Goal: Task Accomplishment & Management: Use online tool/utility

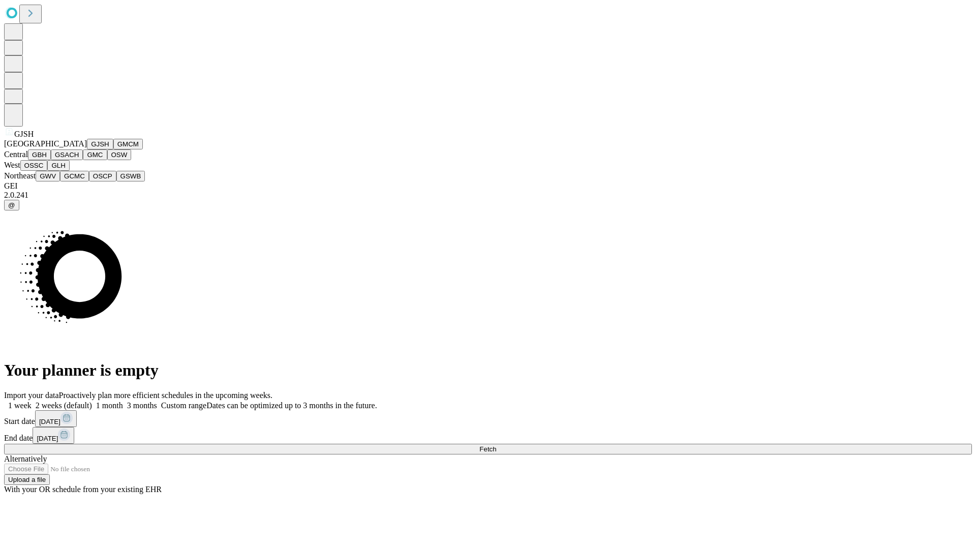
click at [87, 149] on button "GJSH" at bounding box center [100, 144] width 26 height 11
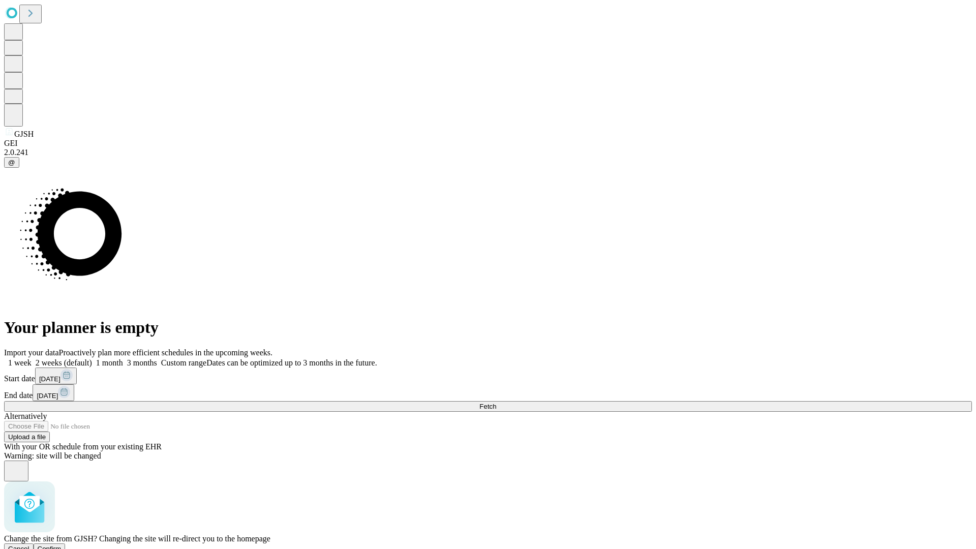
click at [62, 545] on span "Confirm" at bounding box center [50, 549] width 24 height 8
click at [123, 358] on label "1 month" at bounding box center [107, 362] width 31 height 9
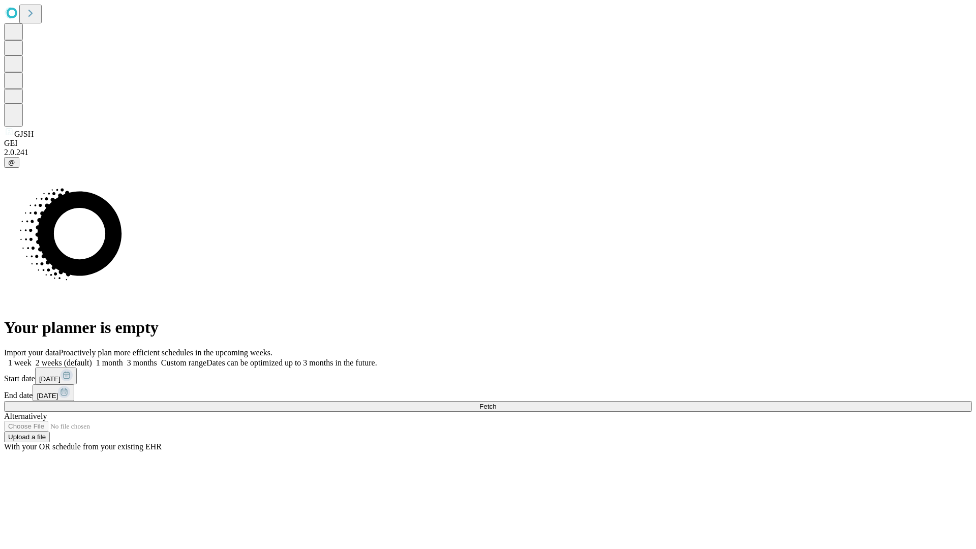
click at [496, 403] on span "Fetch" at bounding box center [488, 407] width 17 height 8
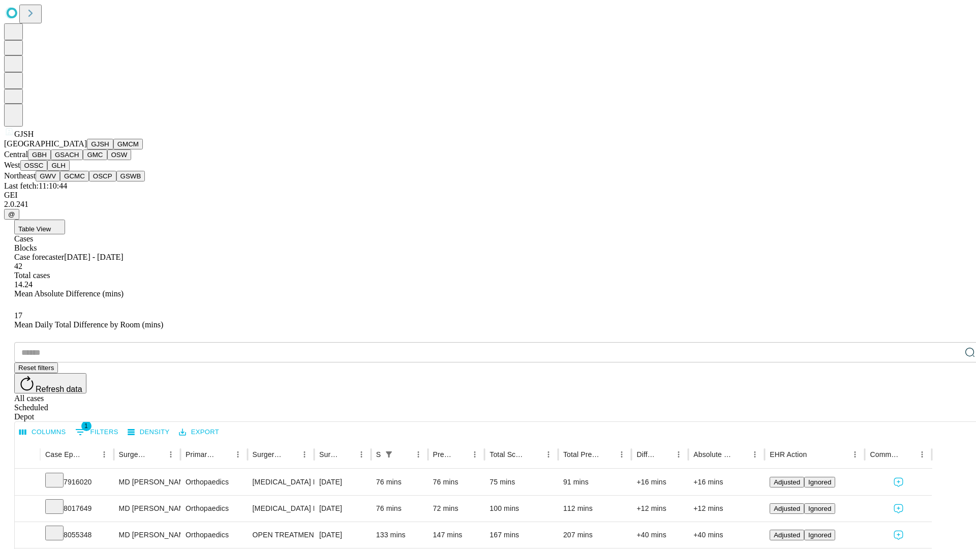
click at [113, 149] on button "GMCM" at bounding box center [127, 144] width 29 height 11
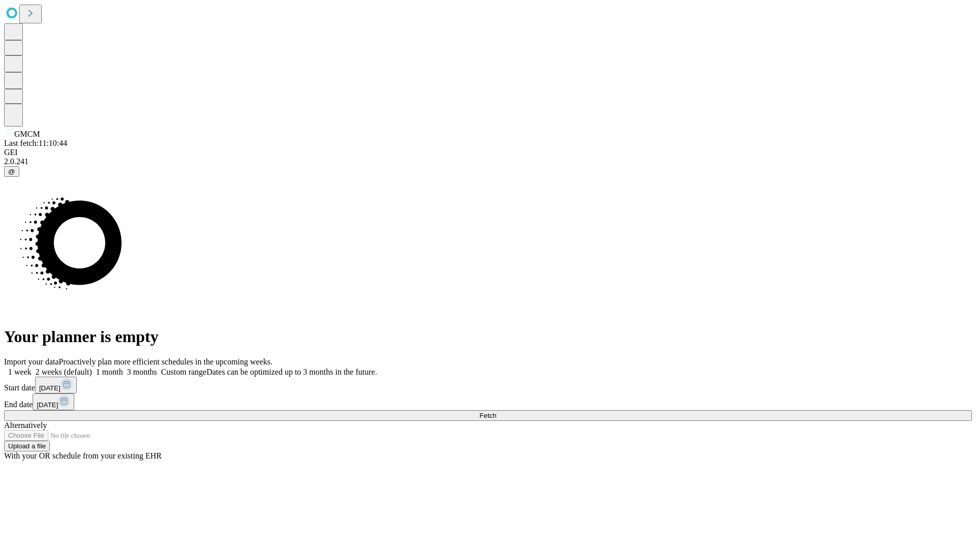
click at [123, 368] on label "1 month" at bounding box center [107, 372] width 31 height 9
click at [496, 412] on span "Fetch" at bounding box center [488, 416] width 17 height 8
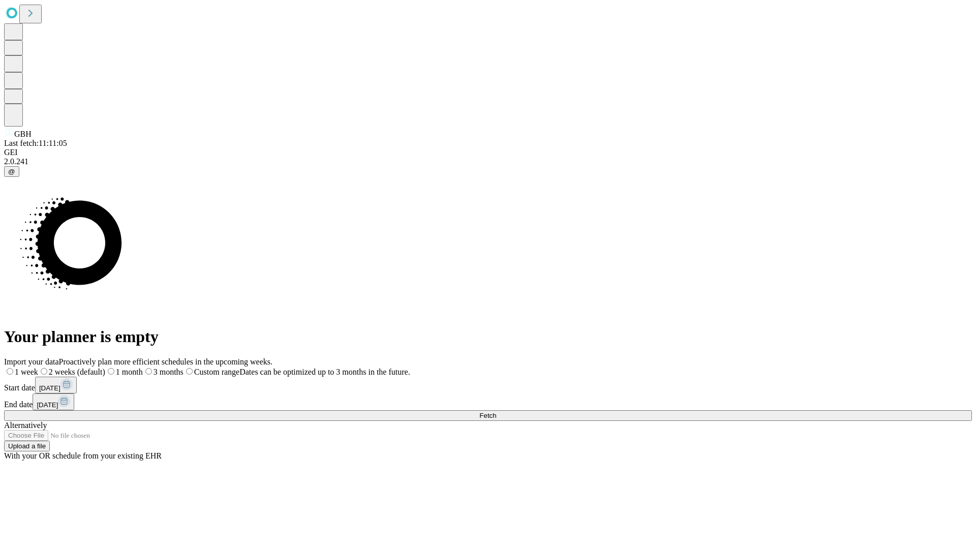
click at [143, 368] on label "1 month" at bounding box center [124, 372] width 38 height 9
click at [496, 412] on span "Fetch" at bounding box center [488, 416] width 17 height 8
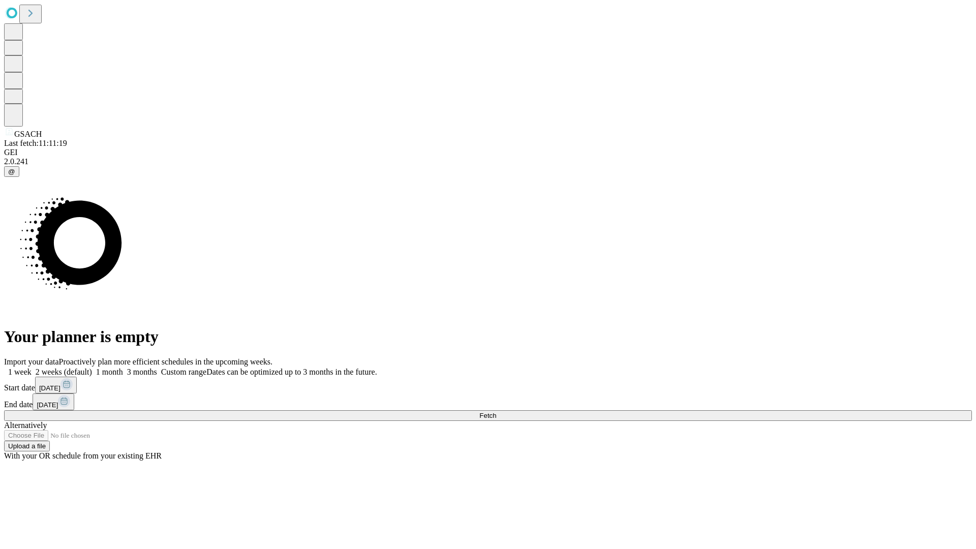
click at [496, 412] on span "Fetch" at bounding box center [488, 416] width 17 height 8
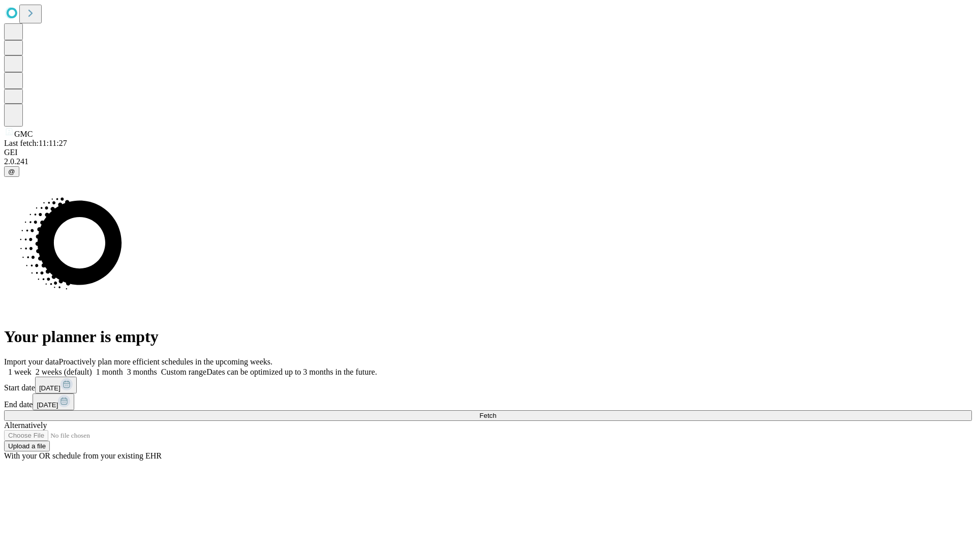
click at [123, 368] on label "1 month" at bounding box center [107, 372] width 31 height 9
click at [496, 412] on span "Fetch" at bounding box center [488, 416] width 17 height 8
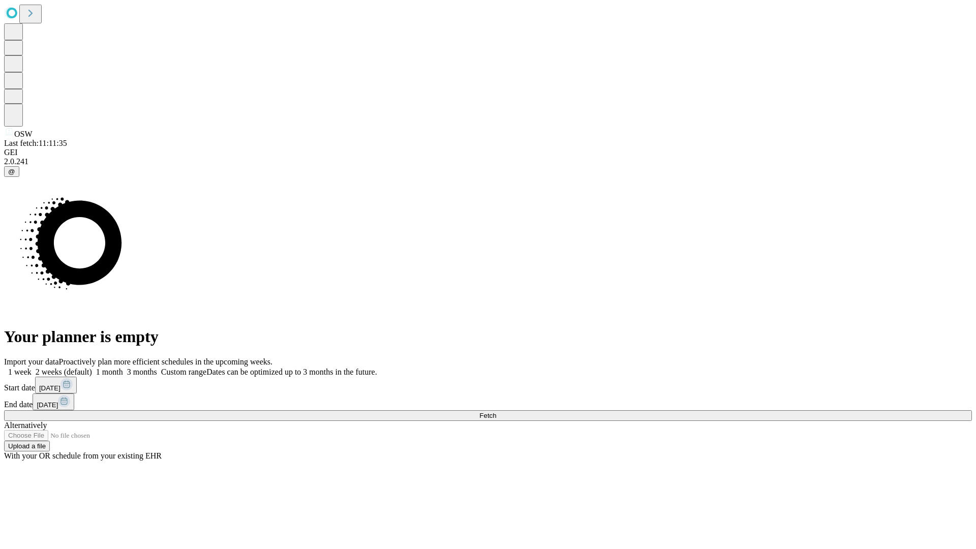
click at [123, 368] on label "1 month" at bounding box center [107, 372] width 31 height 9
click at [496, 412] on span "Fetch" at bounding box center [488, 416] width 17 height 8
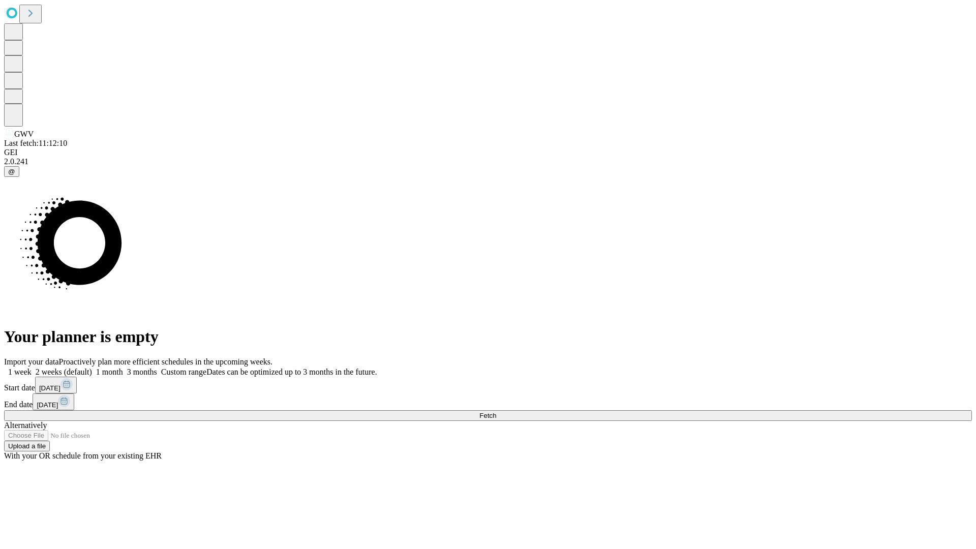
click at [123, 368] on label "1 month" at bounding box center [107, 372] width 31 height 9
click at [496, 412] on span "Fetch" at bounding box center [488, 416] width 17 height 8
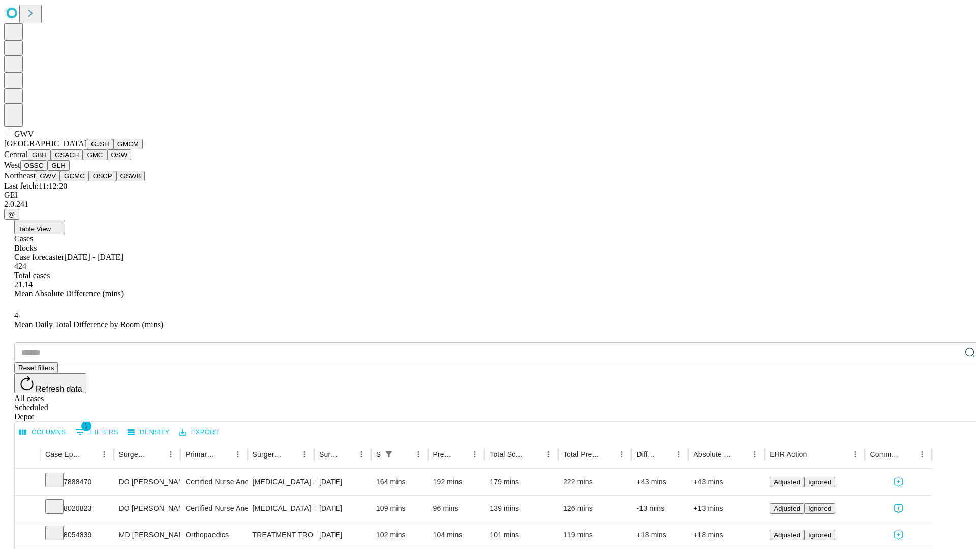
click at [79, 182] on button "GCMC" at bounding box center [74, 176] width 29 height 11
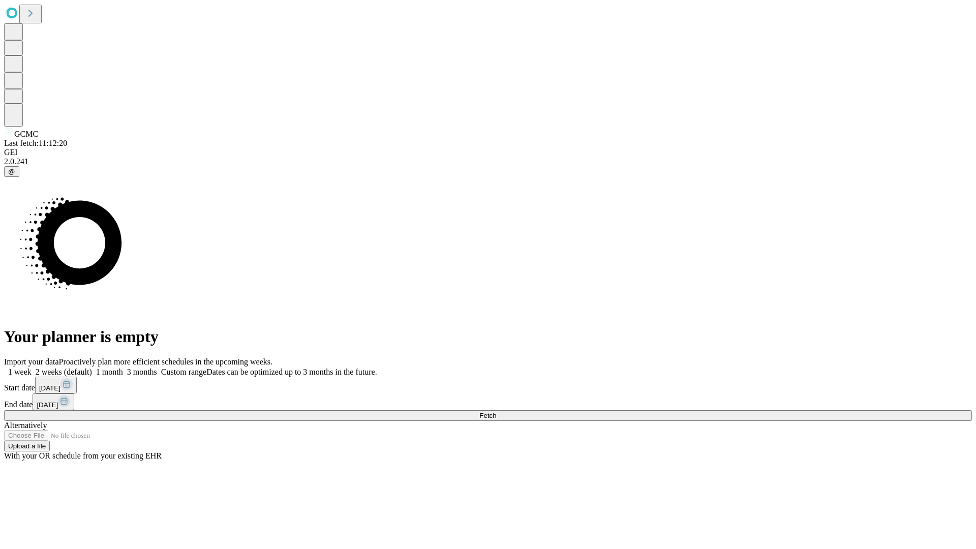
click at [123, 368] on label "1 month" at bounding box center [107, 372] width 31 height 9
click at [496, 412] on span "Fetch" at bounding box center [488, 416] width 17 height 8
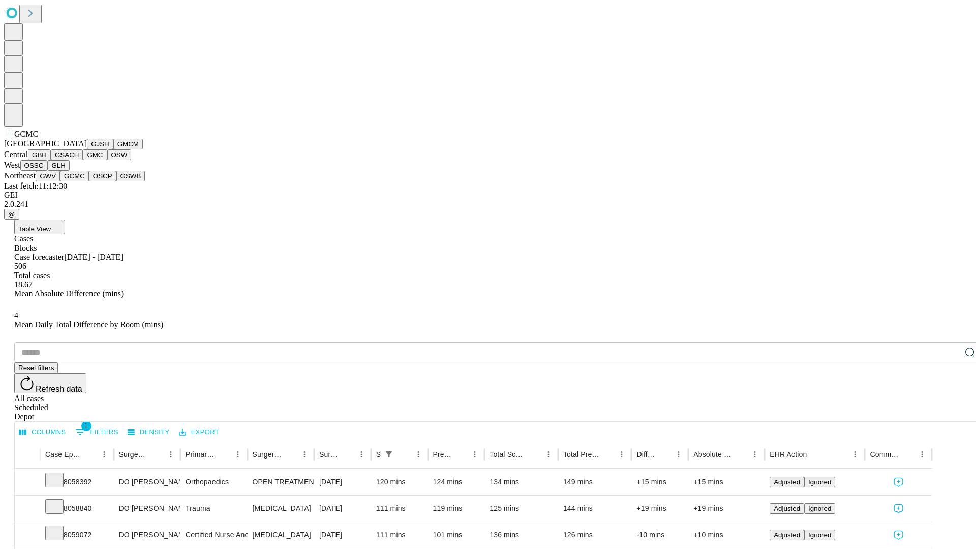
click at [89, 182] on button "OSCP" at bounding box center [102, 176] width 27 height 11
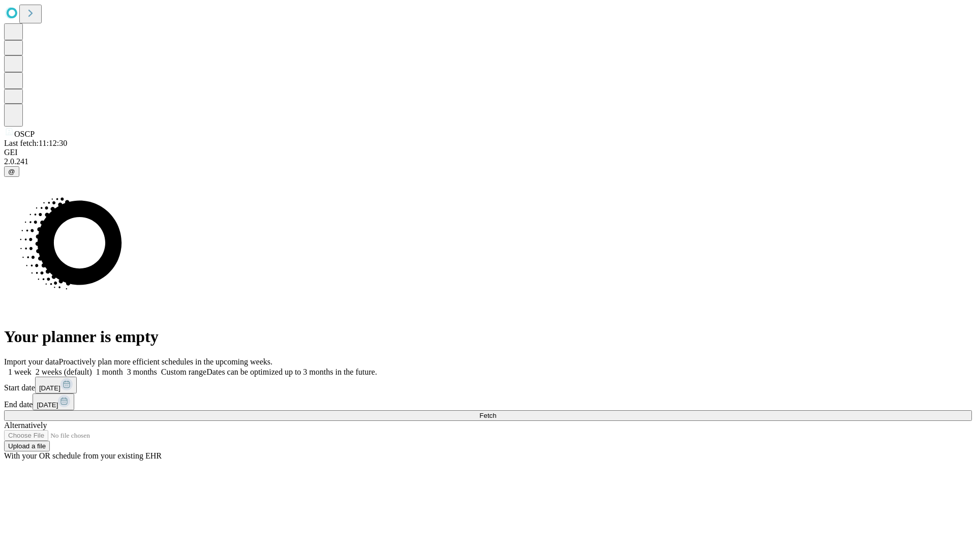
click at [123, 368] on label "1 month" at bounding box center [107, 372] width 31 height 9
click at [496, 412] on span "Fetch" at bounding box center [488, 416] width 17 height 8
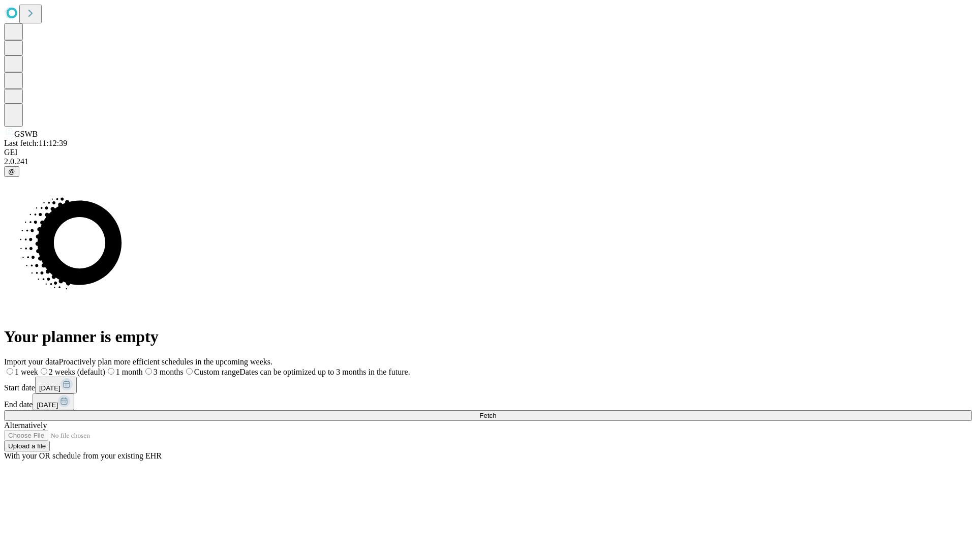
click at [496, 412] on span "Fetch" at bounding box center [488, 416] width 17 height 8
